Goal: Find specific page/section: Find specific page/section

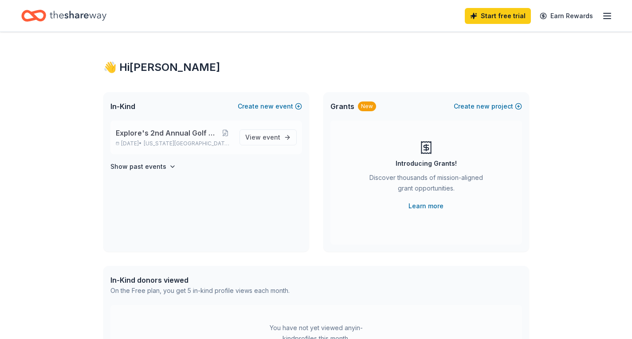
click at [191, 138] on span "Explore's 2nd Annual Golf Tournament" at bounding box center [167, 133] width 103 height 11
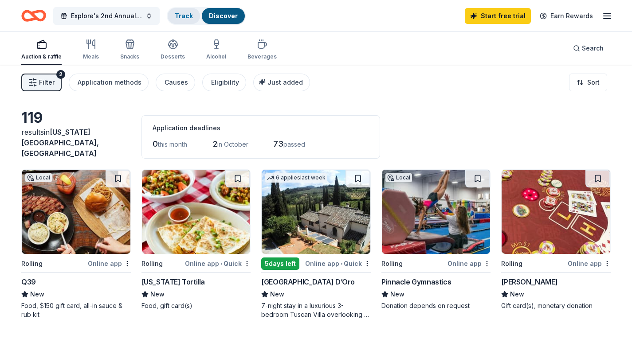
click at [186, 15] on link "Track" at bounding box center [184, 16] width 18 height 8
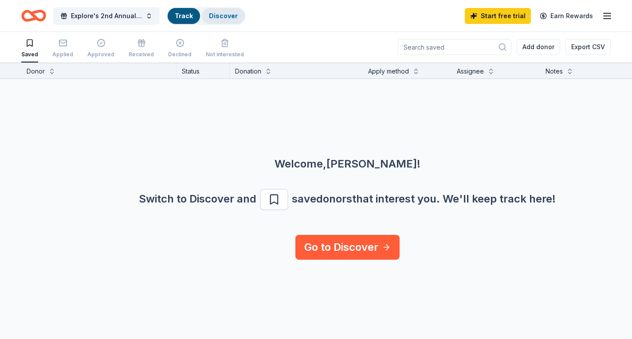
click at [225, 20] on div "Discover" at bounding box center [223, 16] width 43 height 16
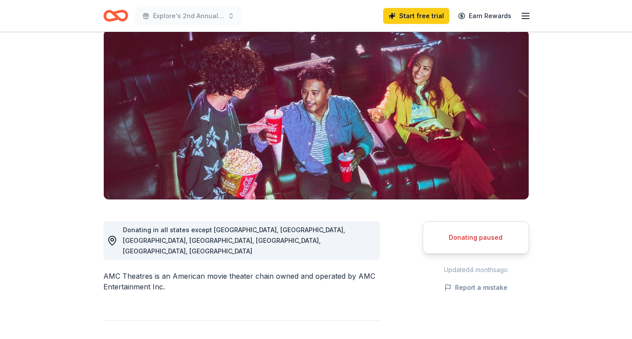
scroll to position [133, 0]
